Goal: Task Accomplishment & Management: Use online tool/utility

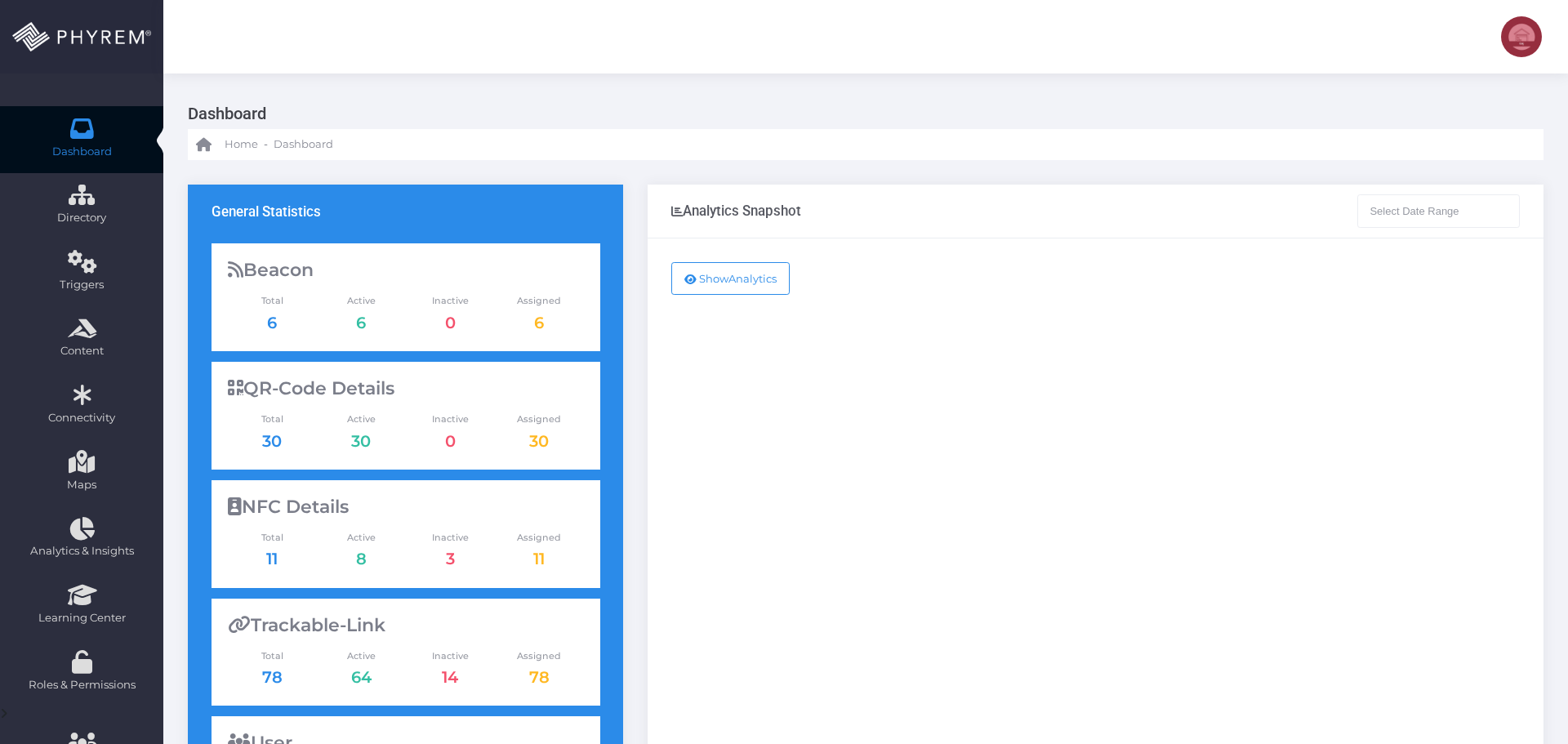
type input "[DATE] - [DATE]"
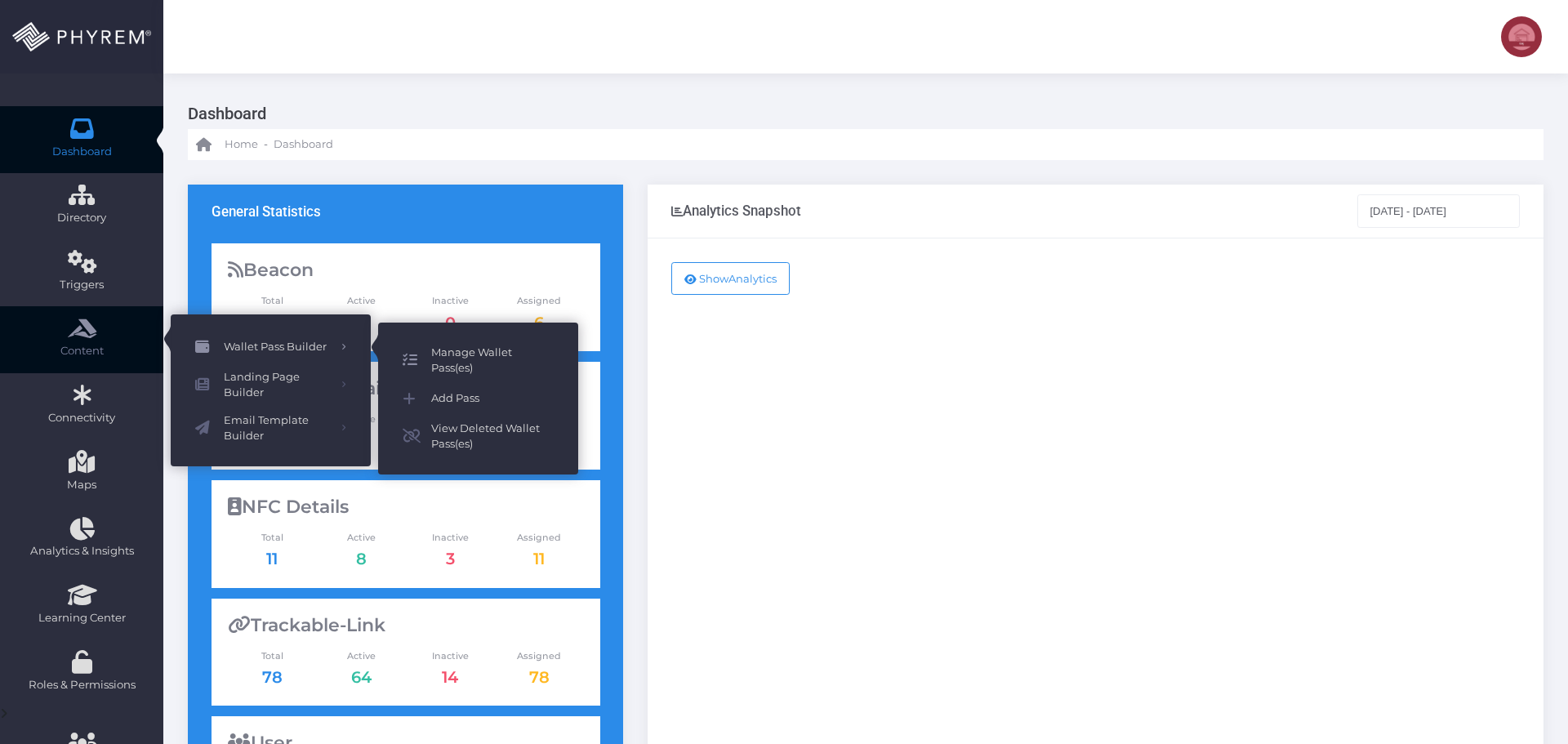
click at [455, 356] on span "Manage Wallet Pass(es)" at bounding box center [492, 360] width 123 height 32
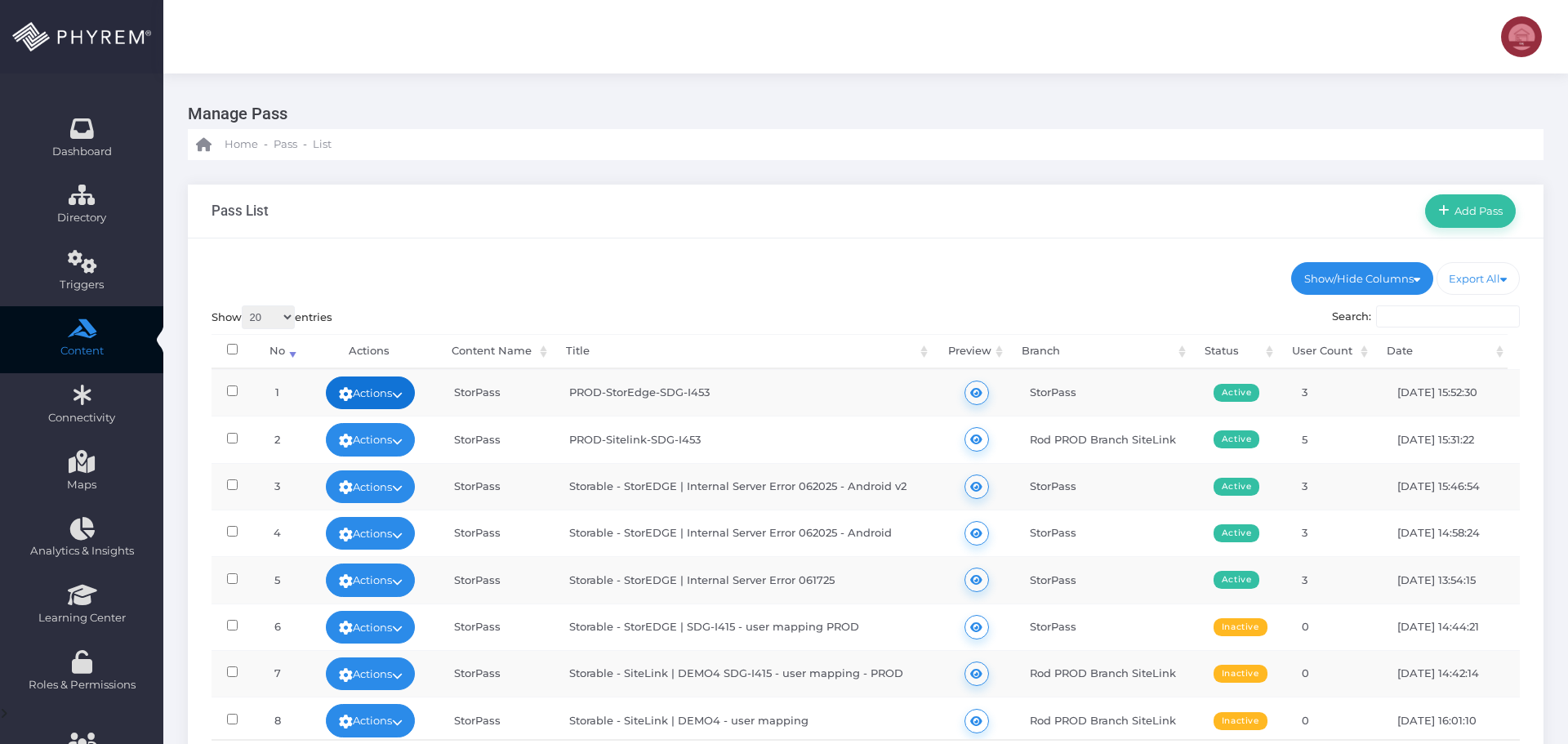
click at [391, 392] on link "Actions" at bounding box center [371, 392] width 90 height 33
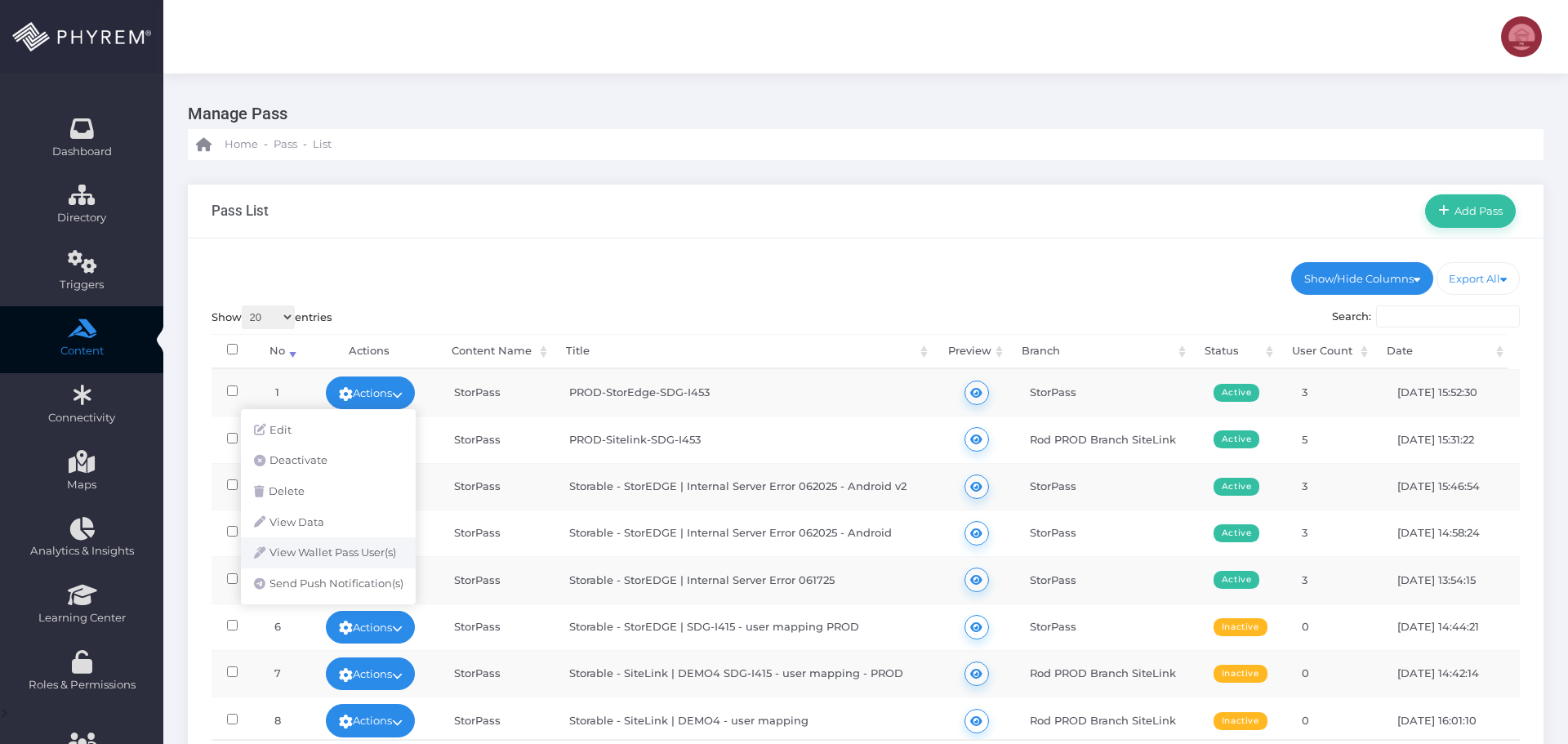
click at [338, 554] on link "View Wallet Pass User(s)" at bounding box center [328, 552] width 174 height 31
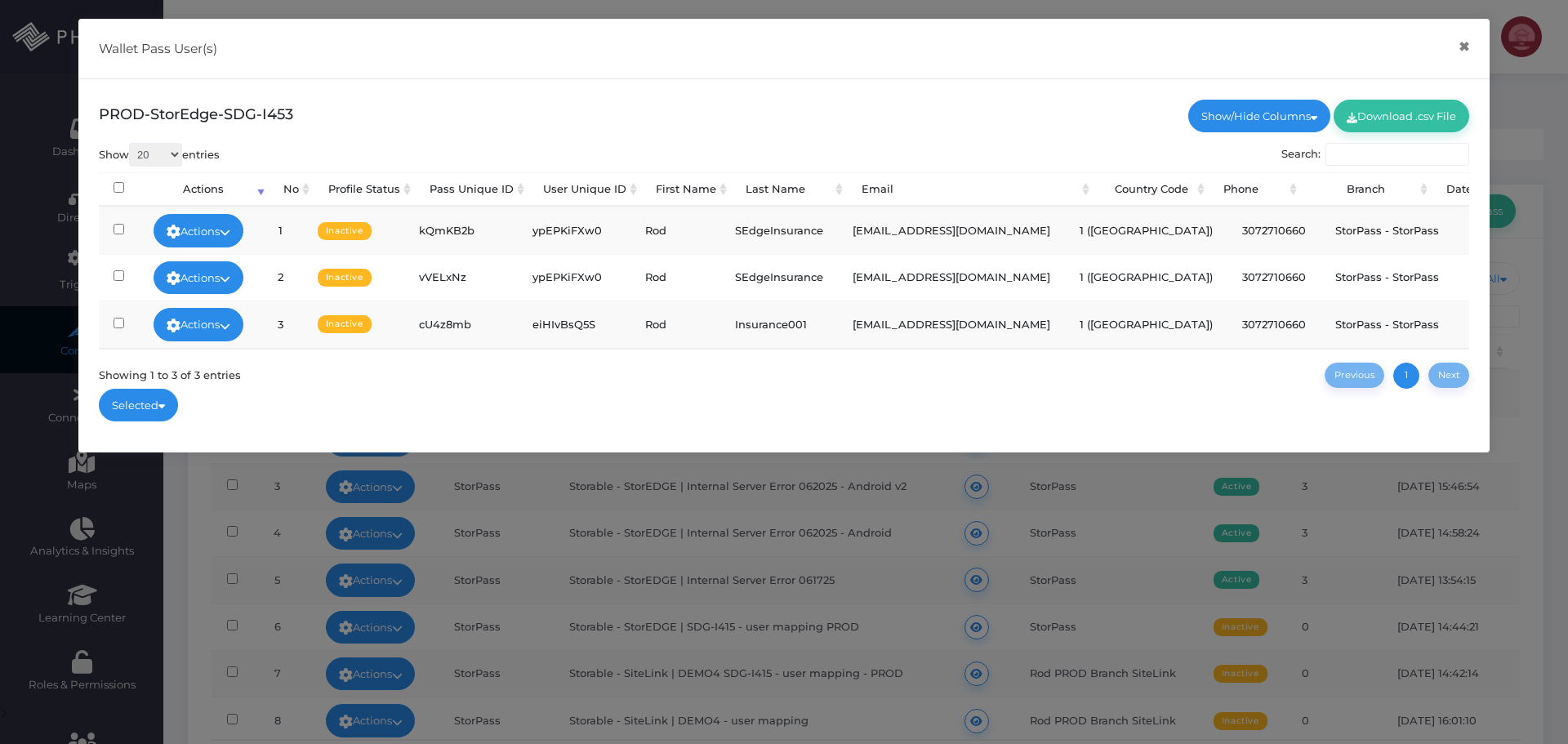
click at [460, 226] on td "kQmKB2b" at bounding box center [461, 229] width 114 height 46
copy td "kQmKB2b"
